Goal: Transaction & Acquisition: Purchase product/service

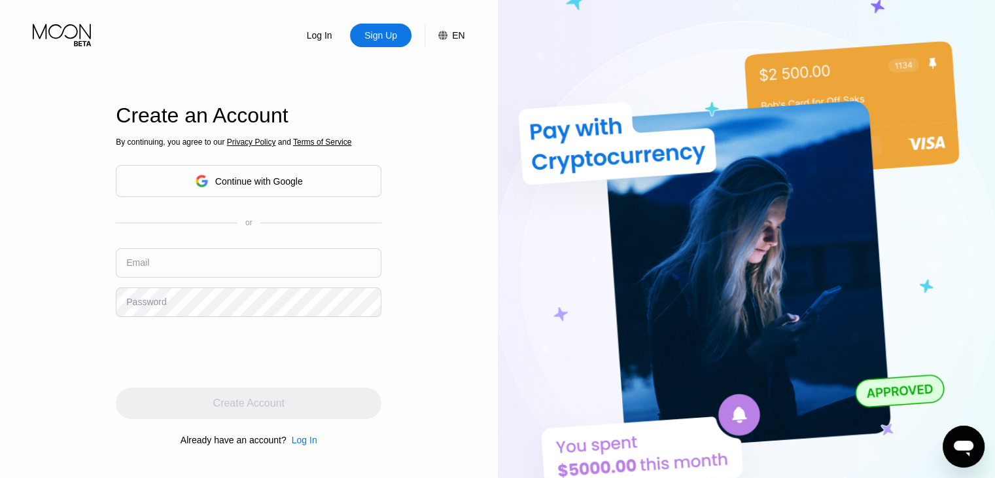
click at [217, 264] on input "text" at bounding box center [249, 262] width 266 height 29
paste input "[EMAIL_ADDRESS][DOMAIN_NAME]"
type input "[EMAIL_ADDRESS][DOMAIN_NAME]"
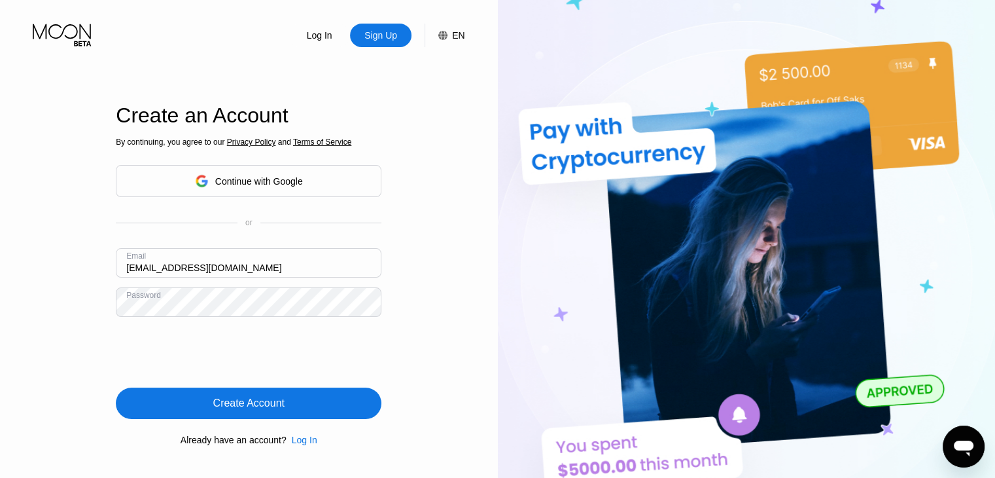
click at [233, 403] on div "Create Account" at bounding box center [248, 403] width 71 height 13
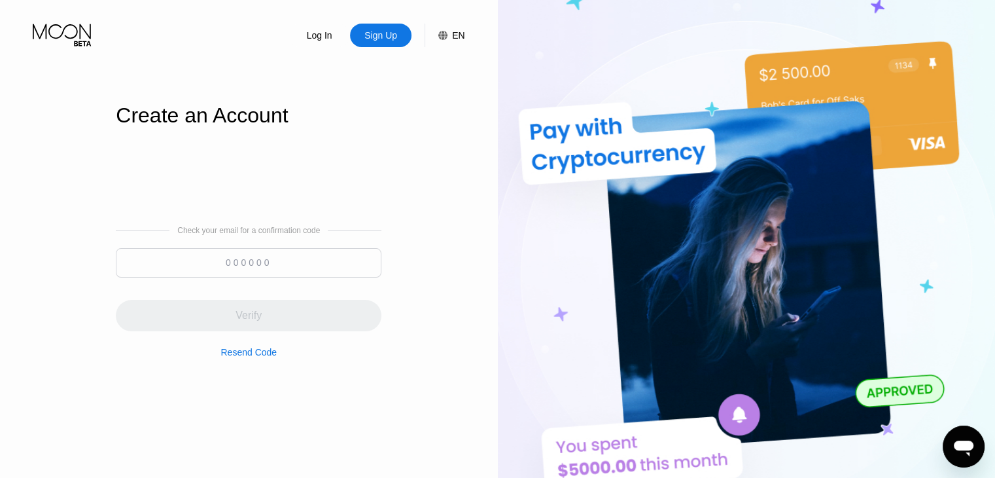
click at [226, 261] on input at bounding box center [249, 262] width 266 height 29
paste input "264965"
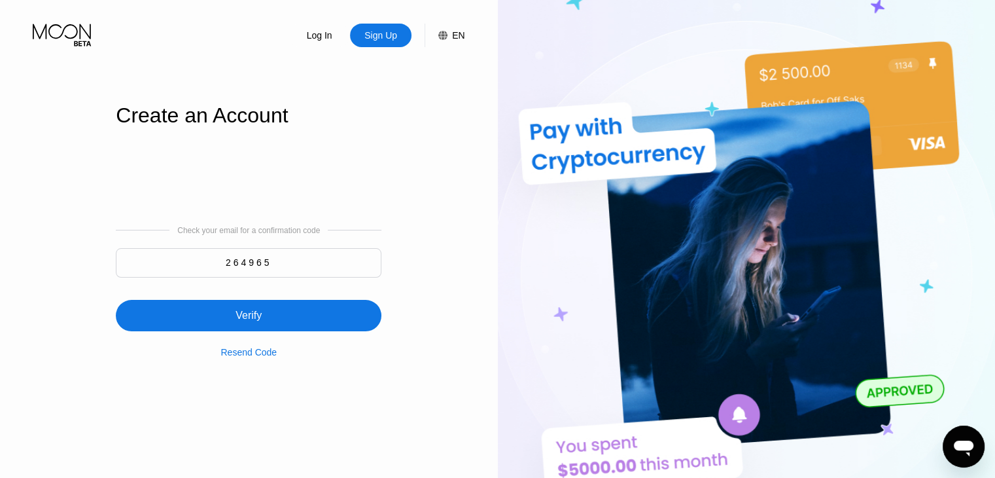
type input "264965"
click at [268, 309] on div "Verify" at bounding box center [249, 315] width 266 height 31
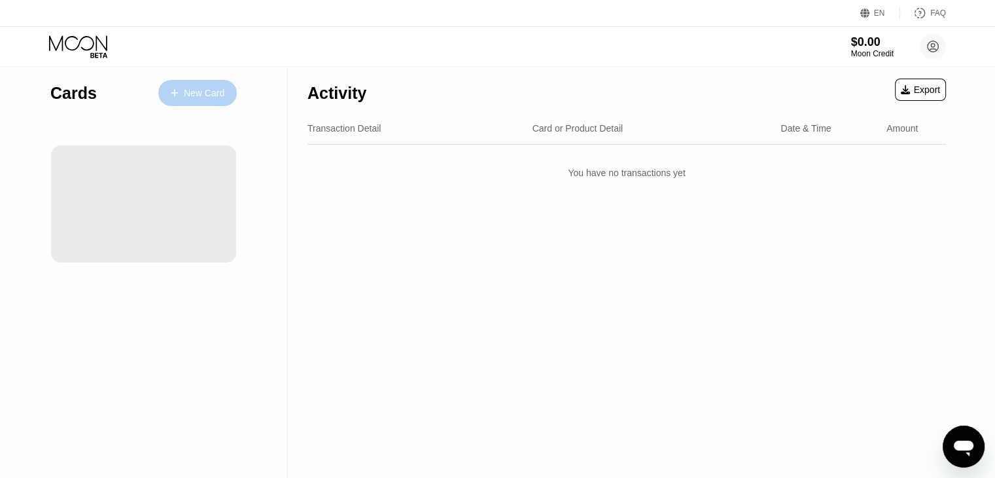
click at [202, 95] on div "New Card" at bounding box center [204, 93] width 41 height 11
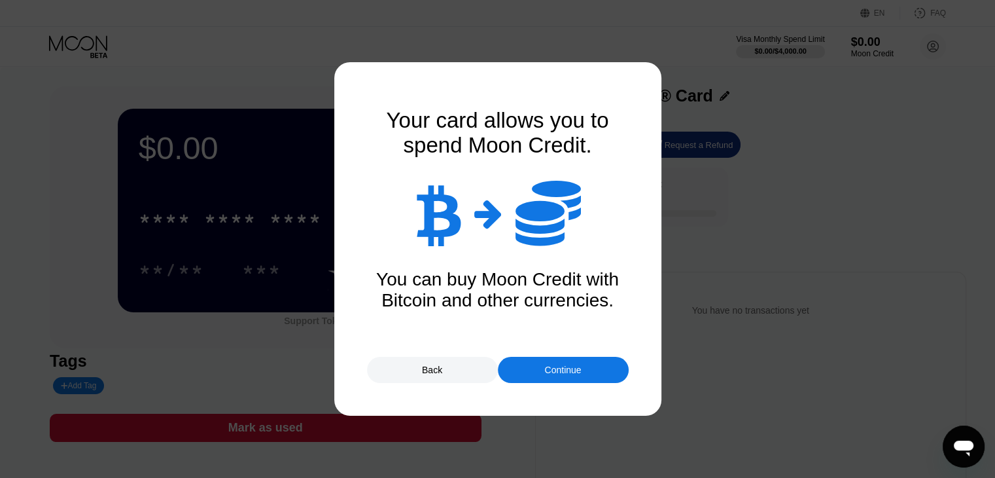
click at [567, 370] on div "Continue" at bounding box center [563, 370] width 37 height 10
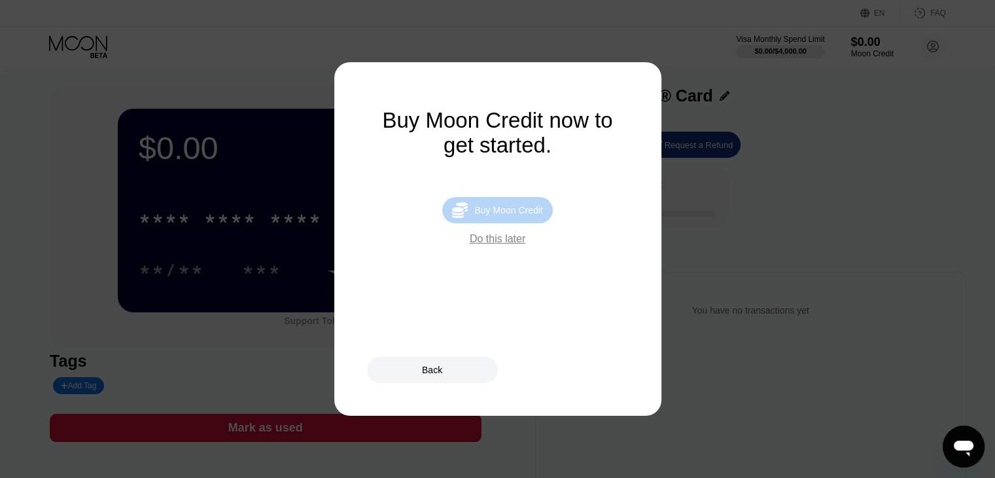
click at [507, 223] on div " Buy Moon Credit" at bounding box center [497, 210] width 110 height 26
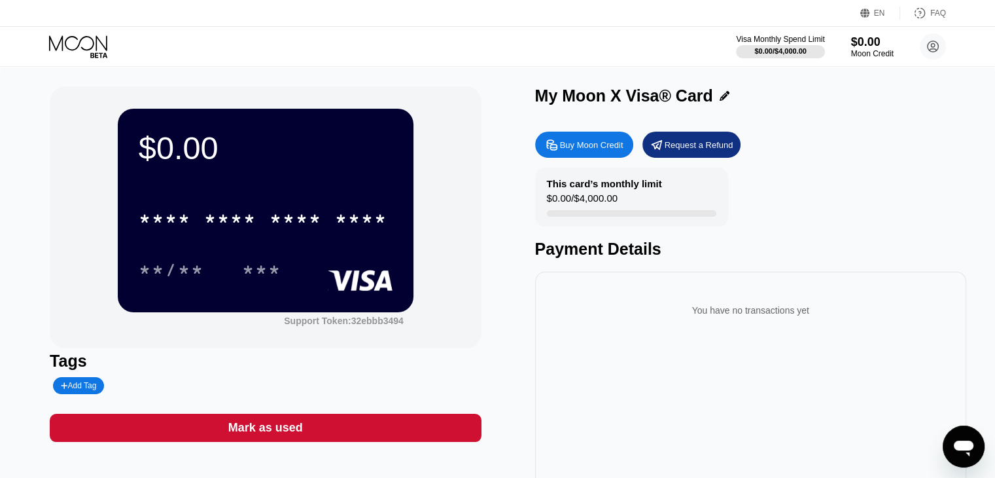
type input "0"
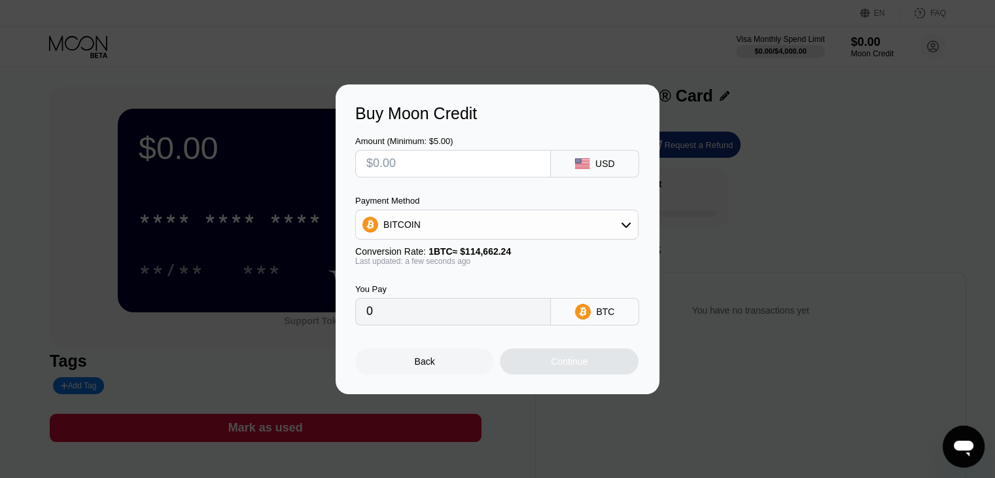
click at [435, 179] on div "Amount (Minimum: $5.00) USD Payment Method BITCOIN Conversion Rate: 1 BTC ≈ $11…" at bounding box center [497, 224] width 285 height 202
click at [424, 169] on input "text" at bounding box center [453, 164] width 173 height 26
type input "$23"
type input "0.00020059"
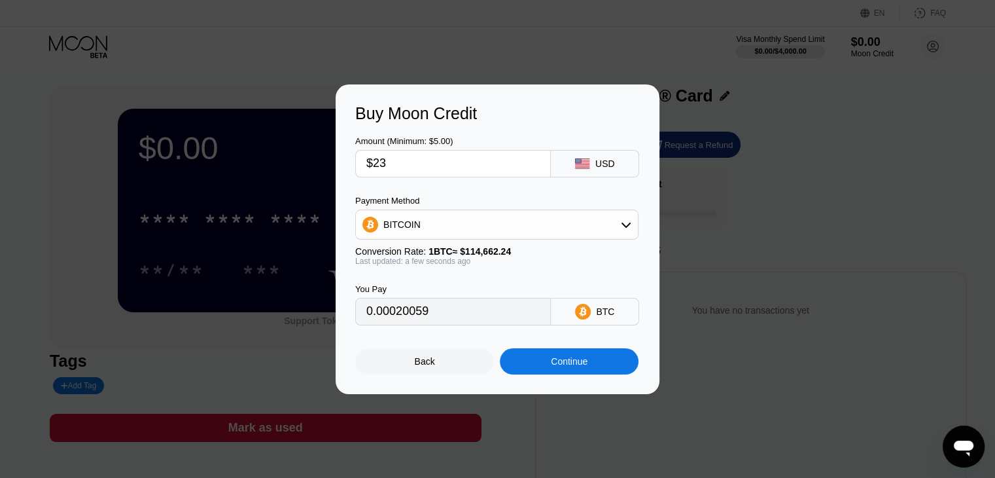
type input "$23"
click at [453, 221] on div "BITCOIN" at bounding box center [497, 224] width 282 height 26
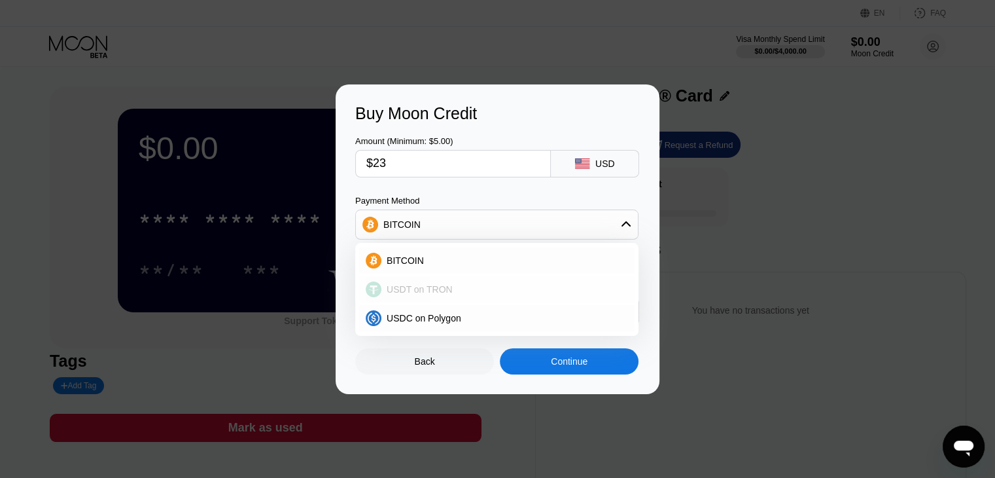
click at [445, 294] on span "USDT on TRON" at bounding box center [420, 289] width 66 height 10
type input "23.23"
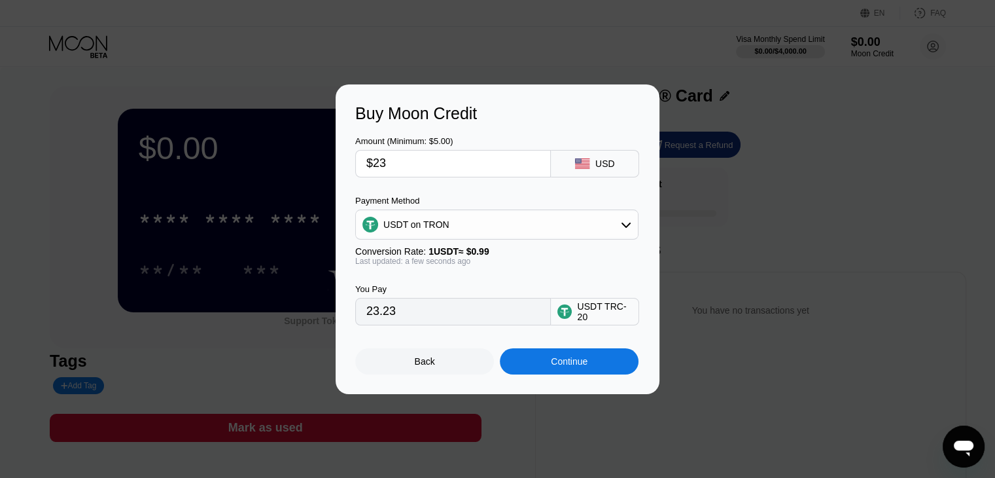
click at [553, 353] on div "Continue" at bounding box center [569, 361] width 139 height 26
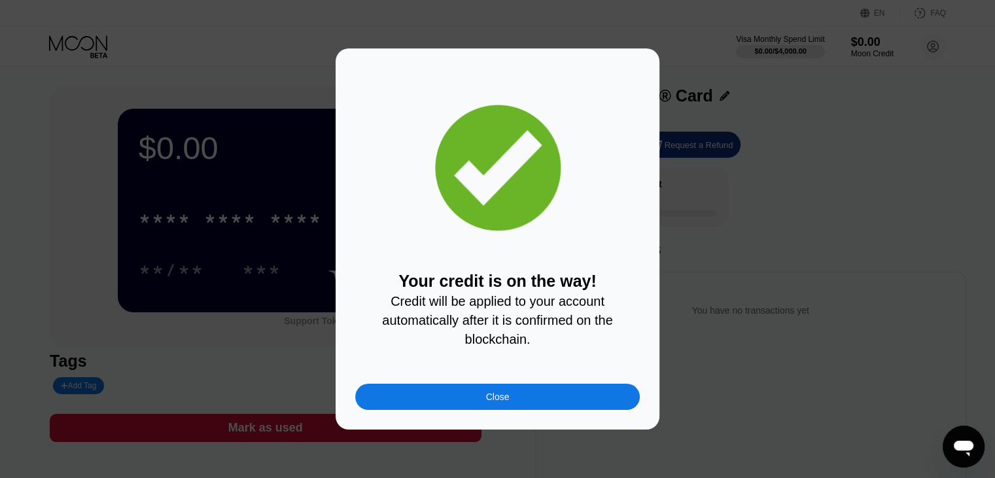
click at [495, 393] on div "Close" at bounding box center [497, 397] width 285 height 26
